Goal: Information Seeking & Learning: Understand process/instructions

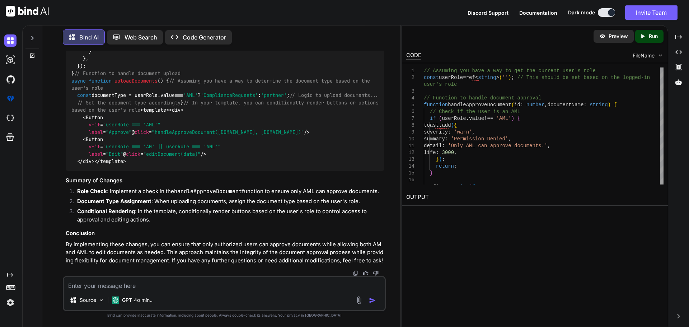
scroll to position [27811, 0]
click at [228, 171] on div "// Assuming you have a way to get the current user's role const userRole = ref<…" at bounding box center [225, 26] width 319 height 290
click at [143, 157] on span ""editDocument(data)"" at bounding box center [171, 154] width 57 height 6
click at [126, 157] on span "click" at bounding box center [133, 154] width 14 height 6
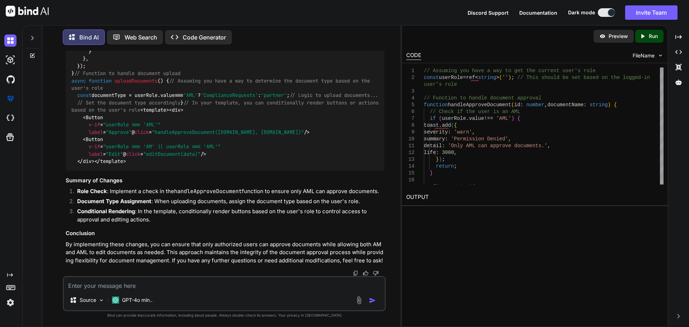
drag, startPoint x: 85, startPoint y: 183, endPoint x: 167, endPoint y: 181, distance: 82.3
click at [167, 157] on span "< Button v-if = "userRole === 'AM' || userRole === 'AML'" label = "Edit" @ clic…" at bounding box center [145, 146] width 149 height 21
copy span "@ click = "editDocument(data)""
click at [158, 165] on code "// Assuming you have a way to get the current user's role const userRole = ref<…" at bounding box center [226, 26] width 310 height 278
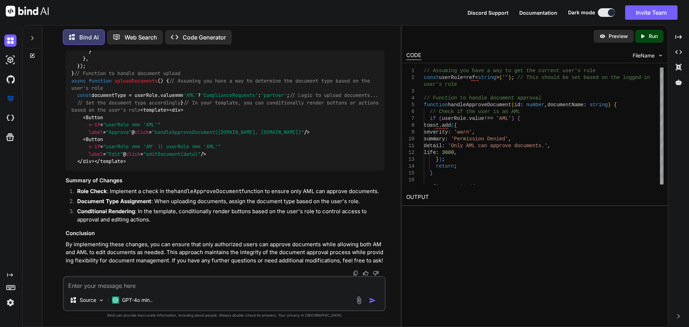
drag, startPoint x: 89, startPoint y: 225, endPoint x: 82, endPoint y: 197, distance: 28.9
click at [82, 171] on div "// Assuming you have a way to get the current user's role const userRole = ref<…" at bounding box center [225, 26] width 319 height 290
click at [152, 135] on span ""handleApproveDocument([DOMAIN_NAME], [DOMAIN_NAME])"" at bounding box center [228, 132] width 152 height 6
copy span "handleApproveDocument"
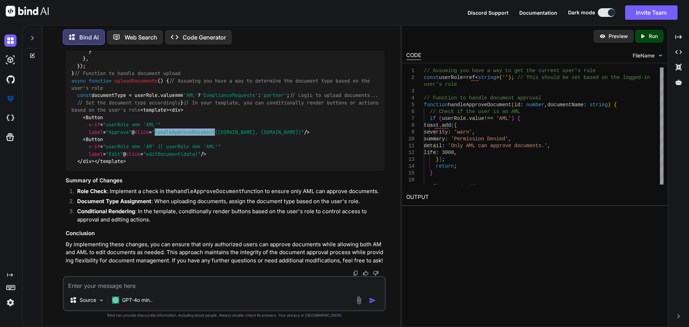
drag, startPoint x: 92, startPoint y: 223, endPoint x: 78, endPoint y: 197, distance: 29.4
click at [78, 171] on div "// Assuming you have a way to get the current user's role const userRole = ref<…" at bounding box center [225, 26] width 319 height 290
copy span "< Button v-if = "userRole === 'AM' || userRole === 'AML'" label = "Edit" @ clic…"
